Goal: Task Accomplishment & Management: Manage account settings

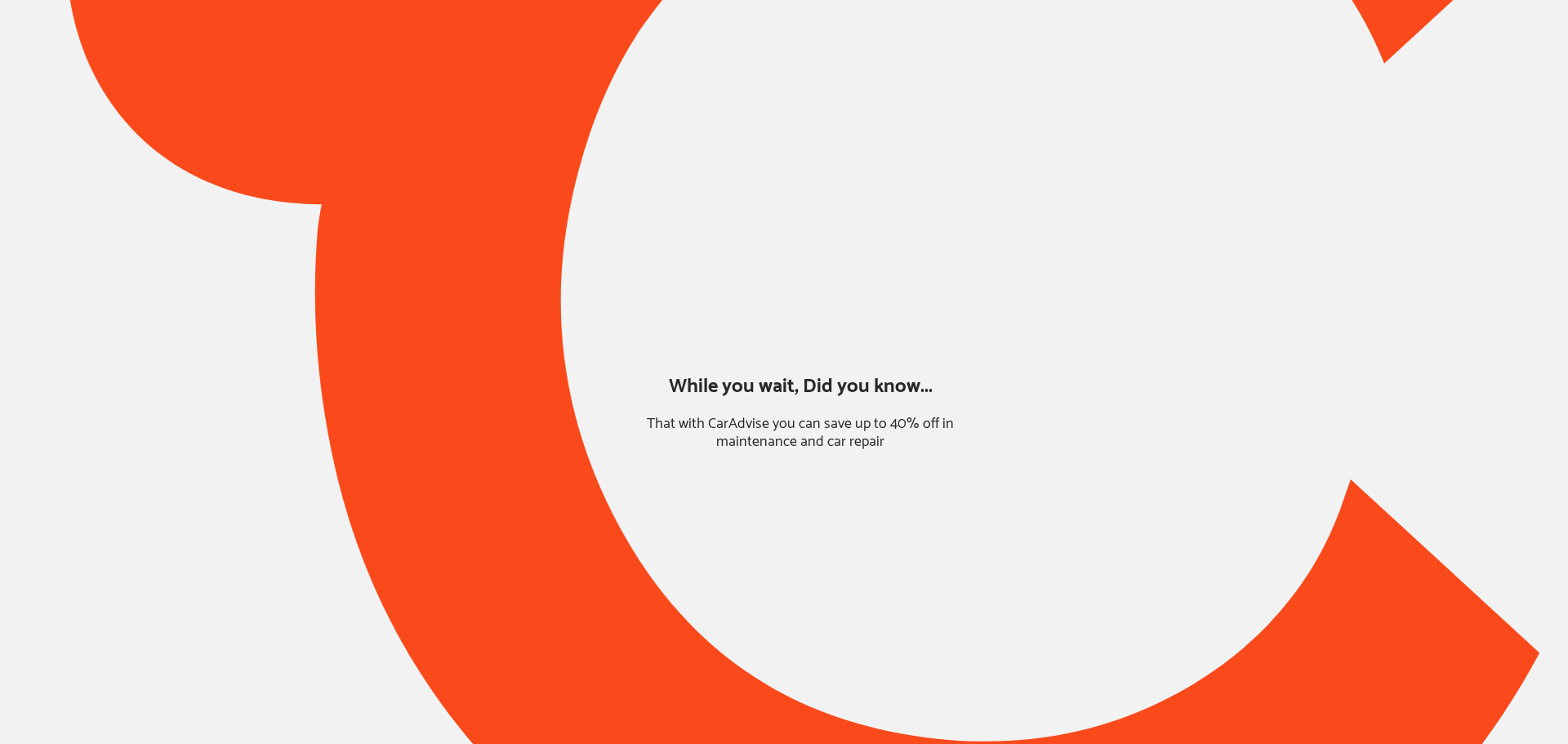
type input "*****"
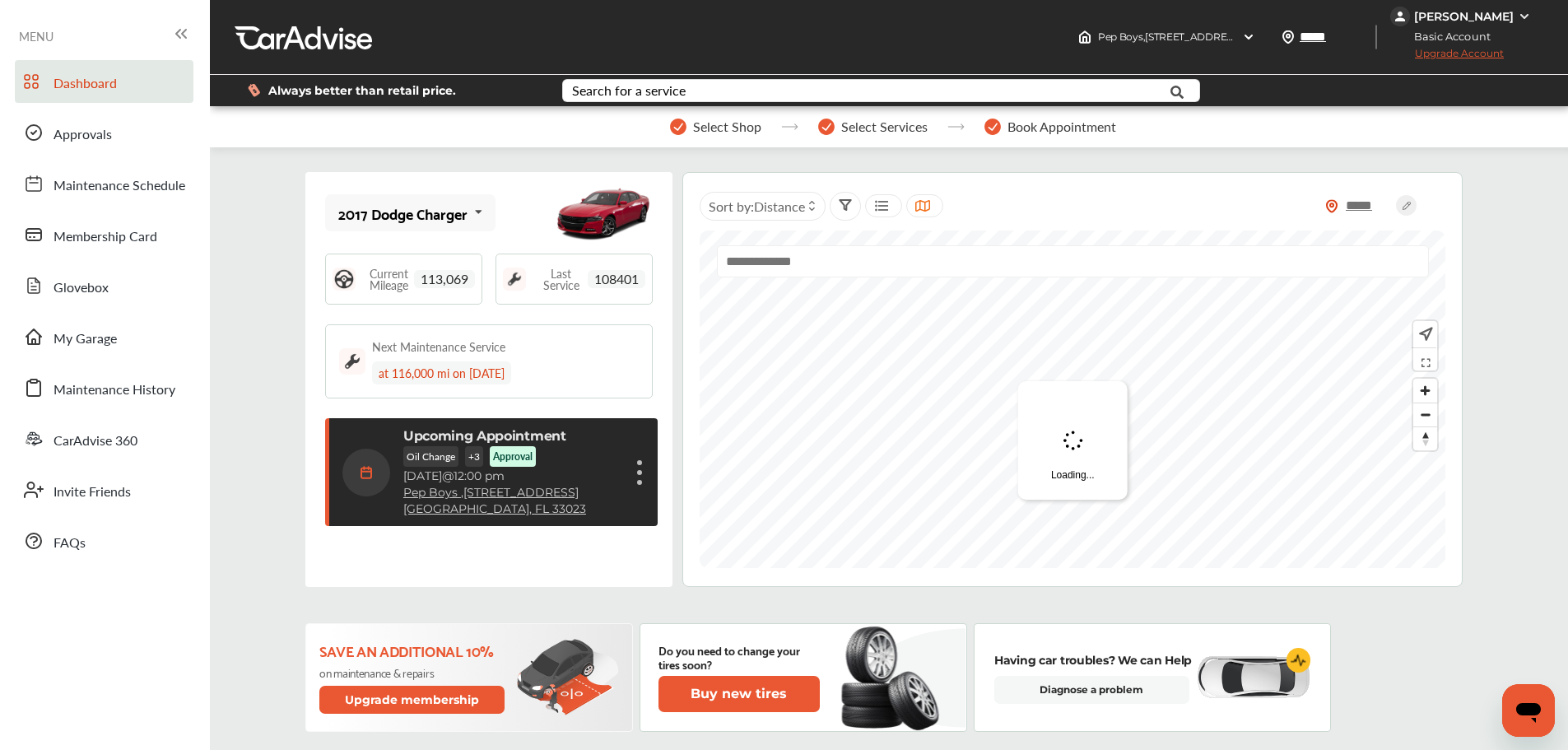
click at [1465, 19] on div "[PERSON_NAME]" at bounding box center [1464, 17] width 99 height 15
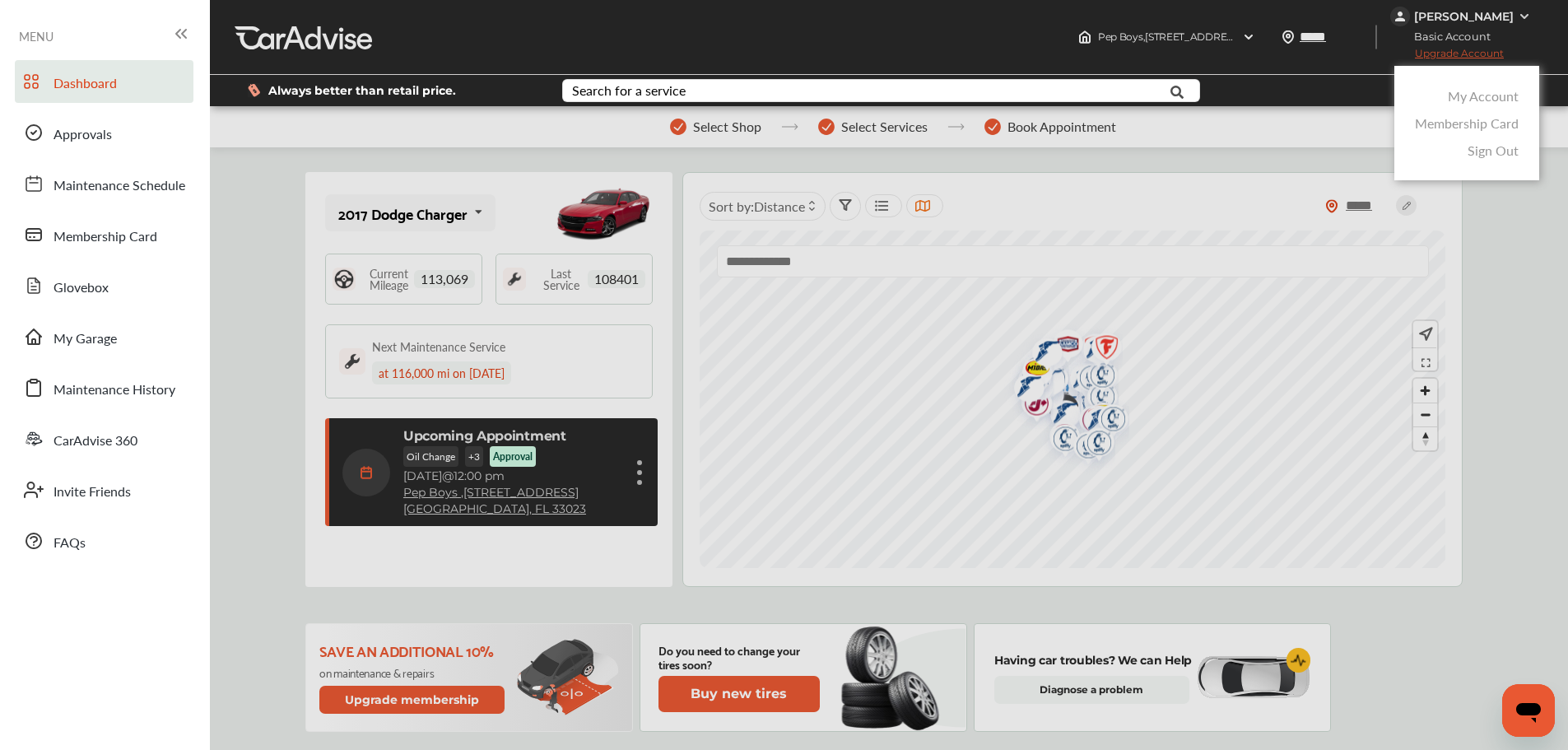
click at [1464, 97] on link "My Account" at bounding box center [1482, 96] width 71 height 19
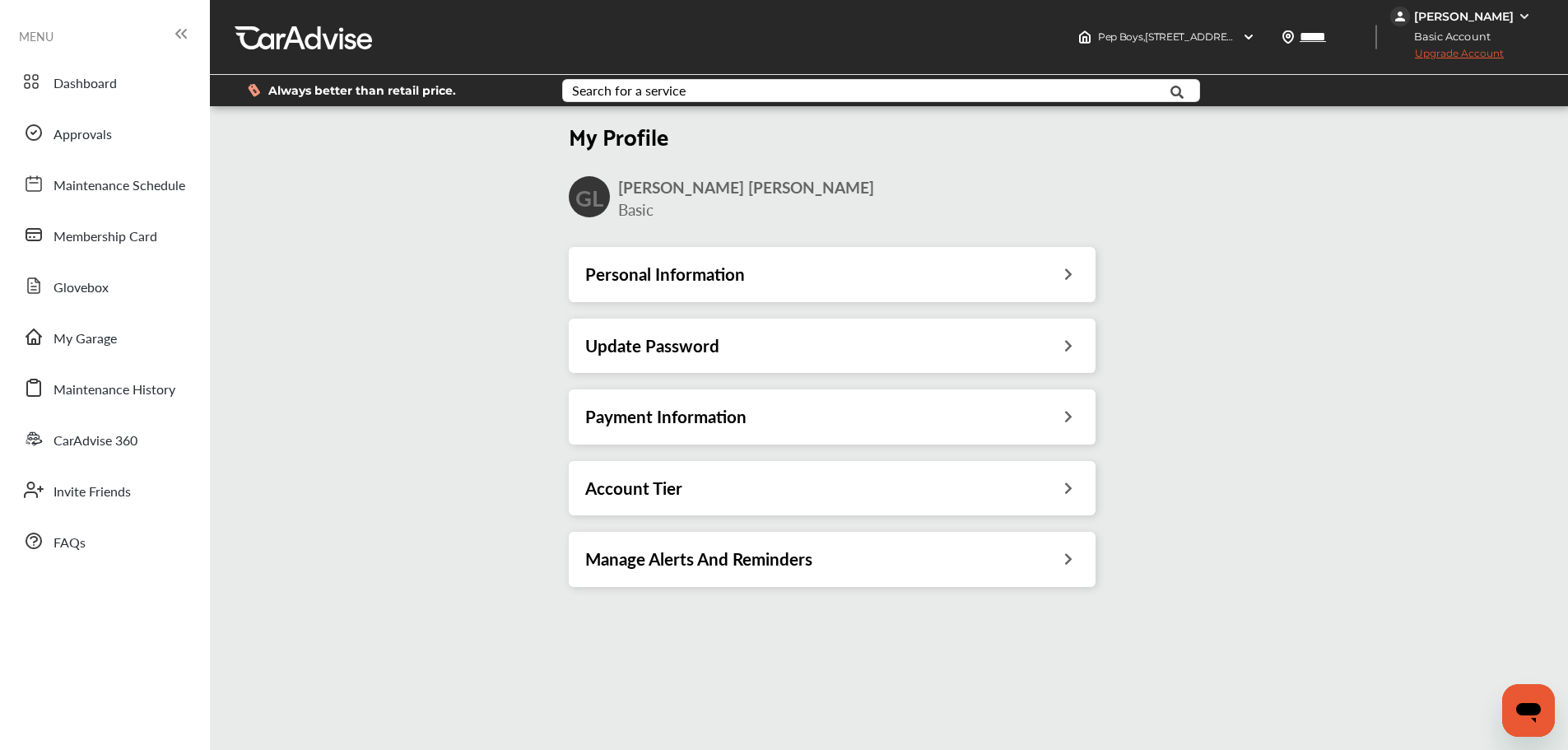
click at [1003, 486] on div "Account Tier" at bounding box center [832, 487] width 494 height 21
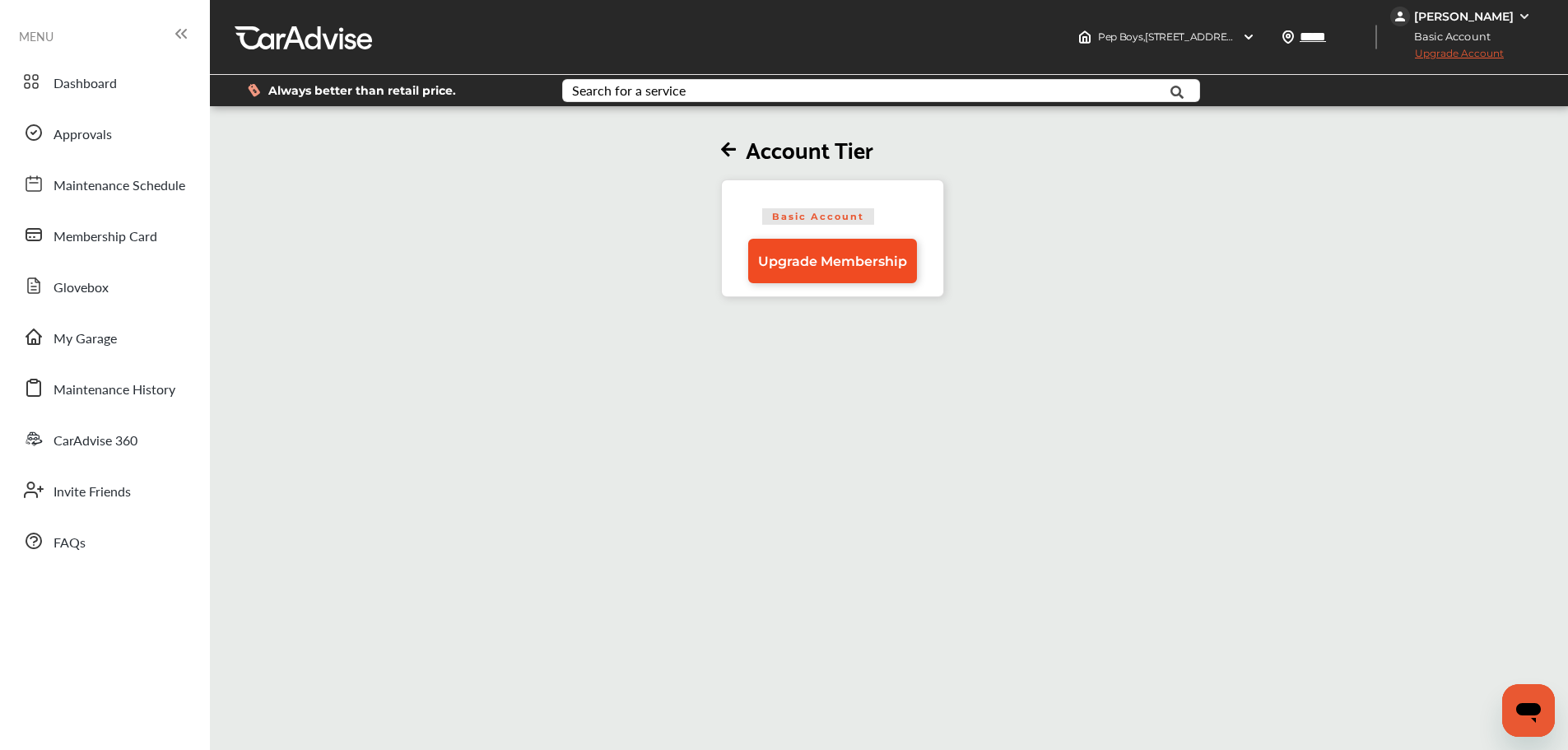
click at [875, 266] on span "Upgrade Membership" at bounding box center [833, 261] width 149 height 16
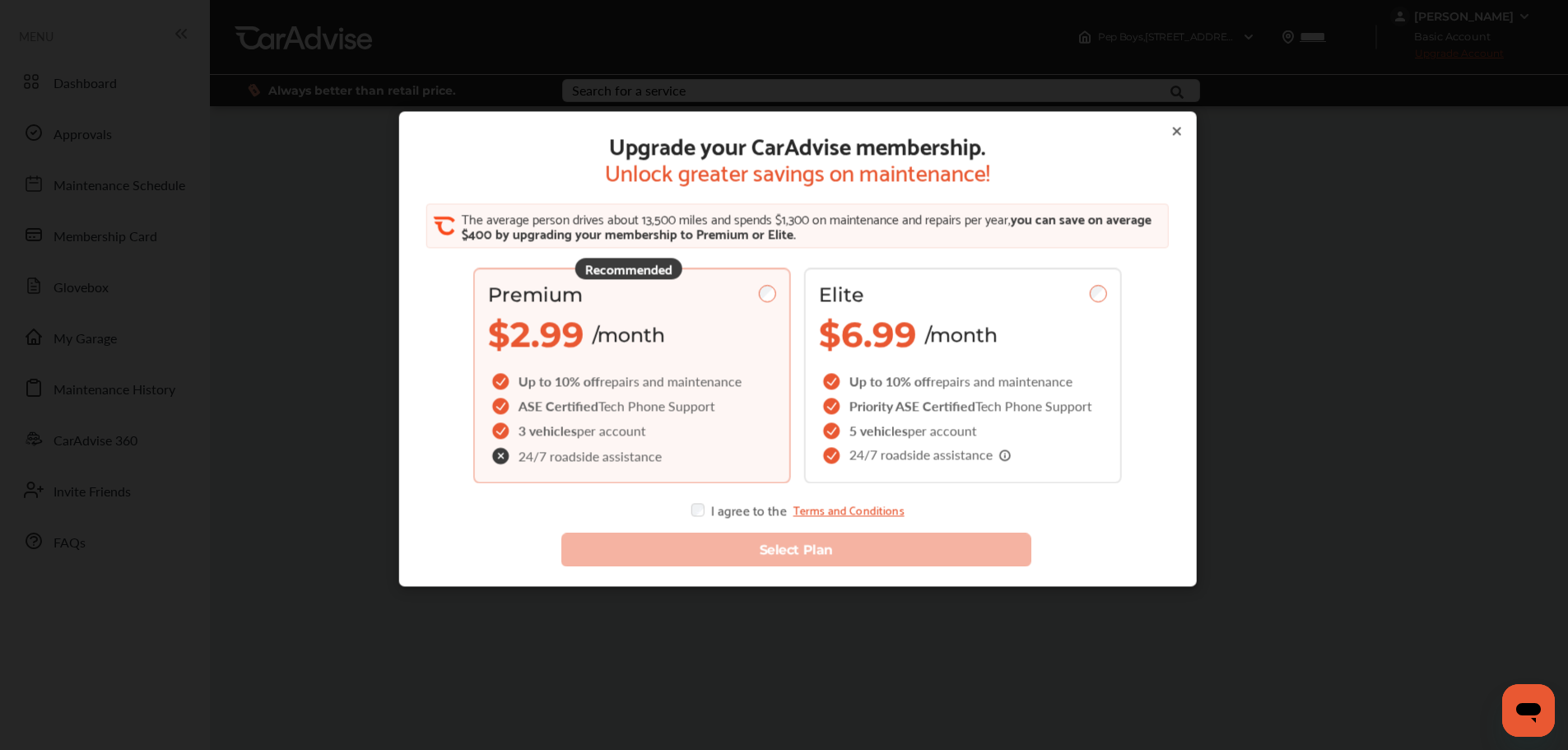
click at [731, 340] on div "Premium $2.99 /month" at bounding box center [632, 319] width 288 height 73
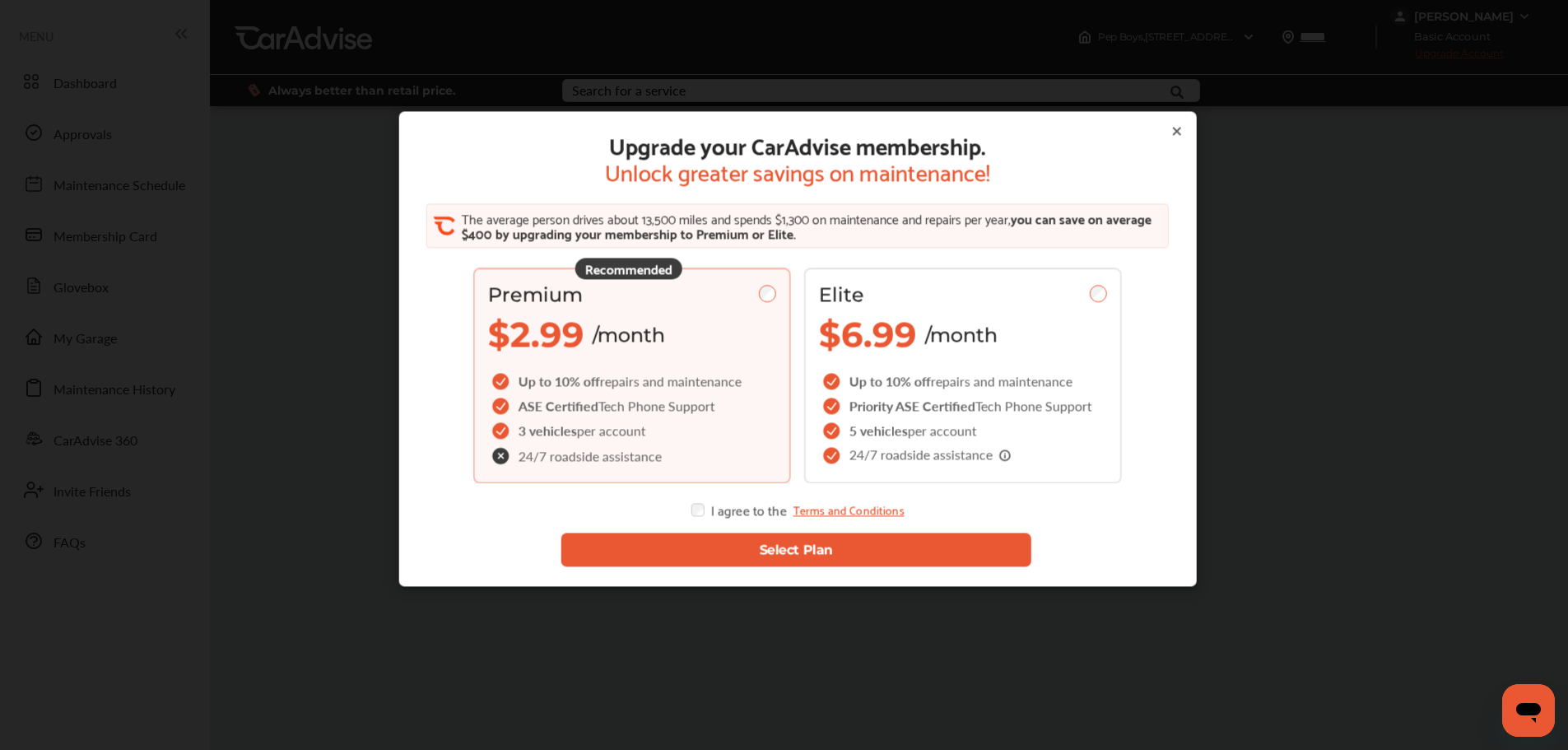
click at [903, 553] on button "Select Plan" at bounding box center [795, 550] width 471 height 34
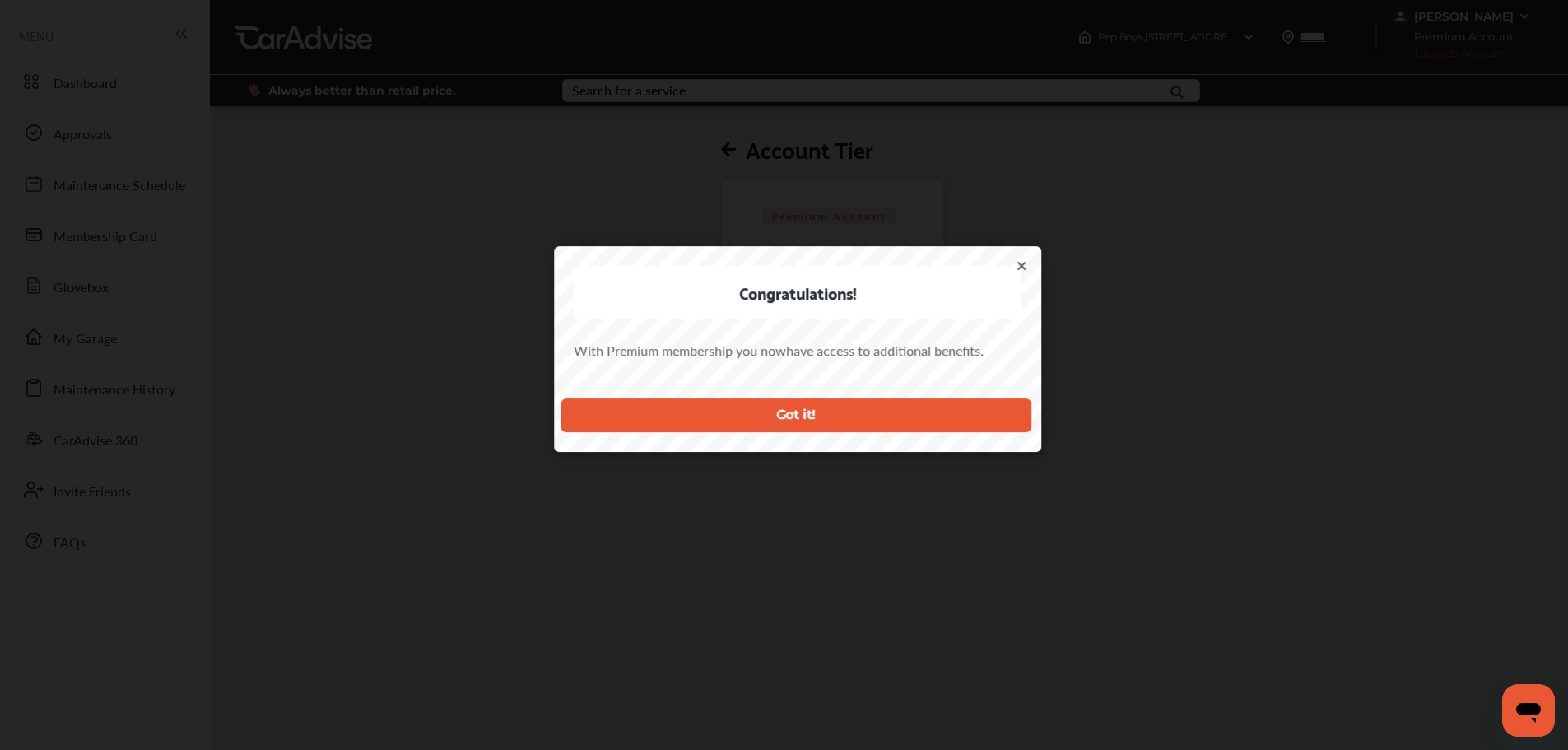
click at [833, 415] on button "Got it!" at bounding box center [795, 415] width 471 height 34
